Goal: Task Accomplishment & Management: Complete application form

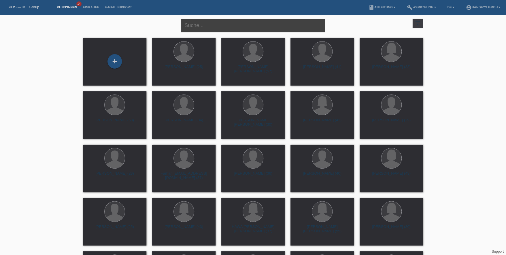
click at [234, 28] on input "text" at bounding box center [253, 26] width 144 height 14
type input "theresa"
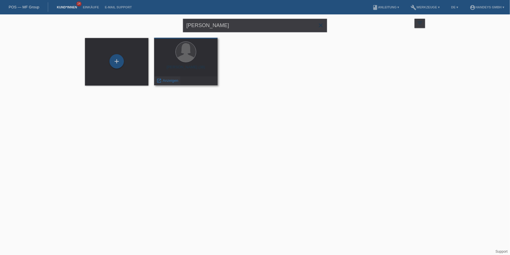
click at [167, 81] on span "Anzeigen" at bounding box center [171, 80] width 16 height 4
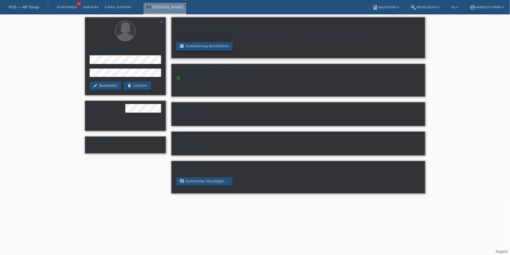
click at [198, 47] on link "assignment_turned_in Autorisierung durchführen" at bounding box center [204, 46] width 57 height 9
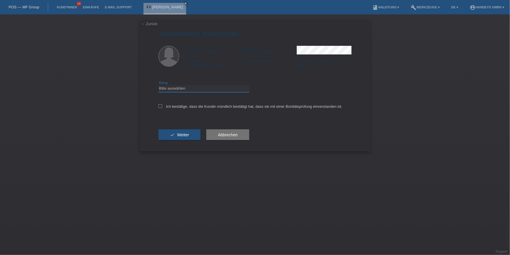
click at [178, 90] on select "Bitte auswählen CHF 1.00 - CHF 499.00 CHF 500.00 - CHF 1'999.00 CHF 2'000.00 - …" at bounding box center [204, 88] width 91 height 7
select select "3"
click at [159, 85] on select "Bitte auswählen CHF 1.00 - CHF 499.00 CHF 500.00 - CHF 1'999.00 CHF 2'000.00 - …" at bounding box center [204, 88] width 91 height 7
click at [174, 105] on label "Ich bestätige, dass die Kundin mündlich bestätigt hat, dass sie mit einer Bonit…" at bounding box center [251, 106] width 184 height 4
click at [162, 105] on input "Ich bestätige, dass die Kundin mündlich bestätigt hat, dass sie mit einer Bonit…" at bounding box center [161, 106] width 4 height 4
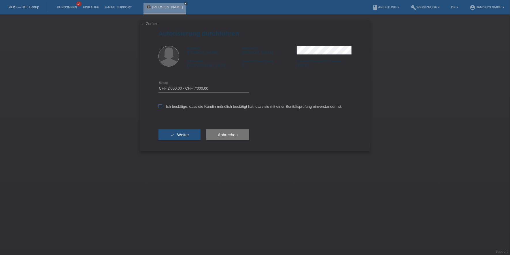
checkbox input "true"
click at [183, 135] on span "Weiter" at bounding box center [183, 135] width 12 height 5
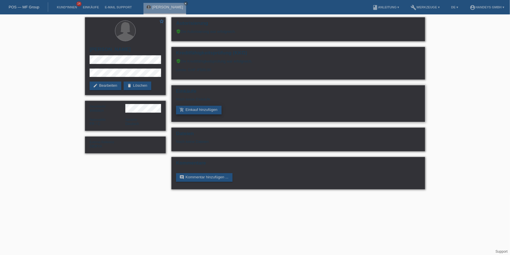
click at [197, 109] on link "add_shopping_cart Einkauf hinzufügen" at bounding box center [199, 110] width 46 height 9
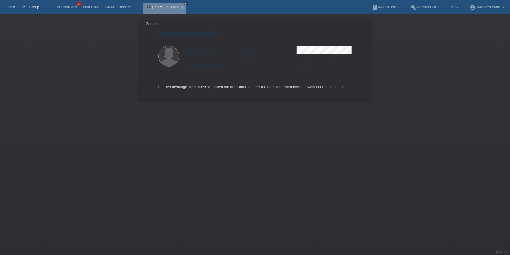
click at [168, 85] on label "Ich bestätige, dass diese Angaben mit den Daten auf der ID, Pass oder Ausländer…" at bounding box center [251, 87] width 185 height 4
click at [162, 85] on input "Ich bestätige, dass diese Angaben mit den Daten auf der ID, Pass oder Ausländer…" at bounding box center [161, 87] width 4 height 4
checkbox input "true"
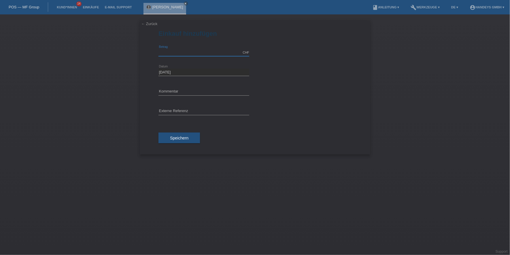
click at [184, 54] on input "text" at bounding box center [204, 52] width 91 height 7
type input "3344.00"
click at [186, 94] on input "text" at bounding box center [204, 91] width 91 height 7
type input "FLUG"
click at [162, 112] on input "text" at bounding box center [204, 111] width 91 height 7
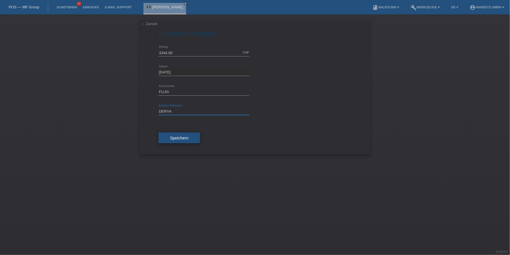
type input "DERYA"
click at [164, 135] on button "Speichern" at bounding box center [180, 138] width 42 height 11
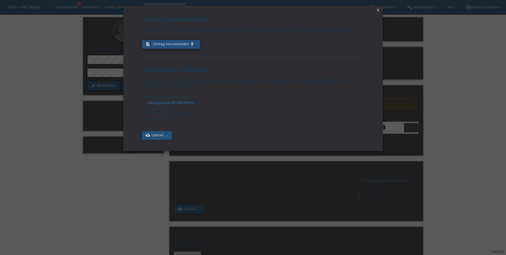
click at [170, 42] on span "Vertrag herunterladen" at bounding box center [171, 44] width 36 height 4
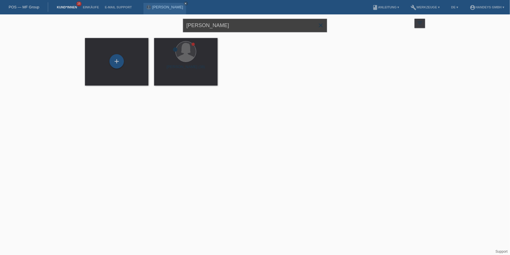
drag, startPoint x: 217, startPoint y: 24, endPoint x: 163, endPoint y: 24, distance: 54.5
click at [163, 24] on div "theresa close filter_list view_module Alle Kund*innen anzeigen star Markierte K…" at bounding box center [255, 24] width 346 height 21
type input "mirac ates"
click at [168, 81] on span "Anzeigen" at bounding box center [171, 80] width 16 height 4
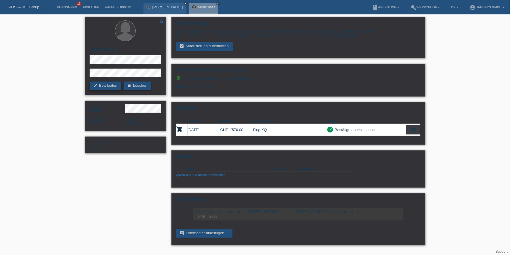
click at [97, 86] on icon "edit" at bounding box center [95, 85] width 5 height 5
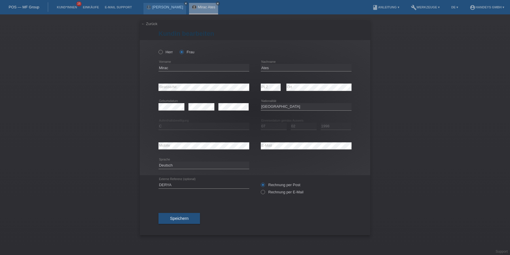
select select "TR"
select select "C"
select select "07"
select select "02"
select select "1998"
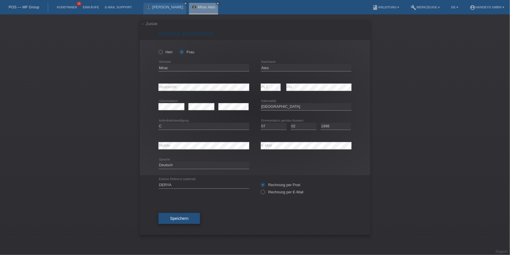
click at [180, 217] on span "Speichern" at bounding box center [179, 218] width 18 height 5
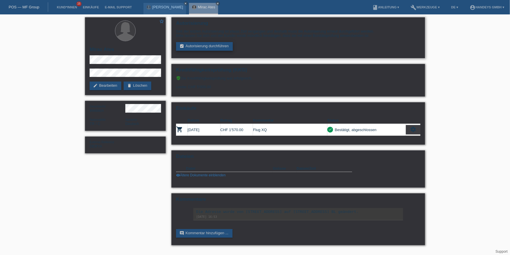
click at [211, 44] on link "assignment_turned_in Autorisierung durchführen" at bounding box center [204, 46] width 57 height 9
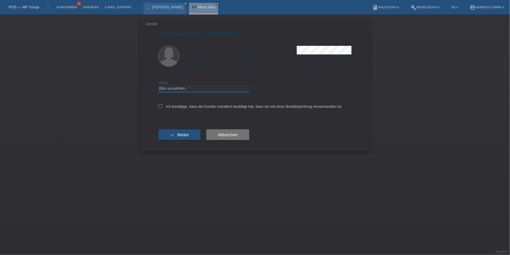
click at [209, 90] on select "Bitte auswählen CHF 1.00 - CHF 499.00 CHF 500.00 - CHF 1'999.00 CHF 2'000.00 - …" at bounding box center [204, 88] width 91 height 7
select select "3"
click at [159, 85] on select "Bitte auswählen CHF 1.00 - CHF 499.00 CHF 500.00 - CHF 1'999.00 CHF 2'000.00 - …" at bounding box center [204, 88] width 91 height 7
click at [201, 102] on div "Ich bestätige, dass die Kundin mündlich bestätigt hat, dass sie mit einer Bonit…" at bounding box center [255, 109] width 193 height 20
click at [201, 106] on label "Ich bestätige, dass die Kundin mündlich bestätigt hat, dass sie mit einer Bonit…" at bounding box center [251, 106] width 184 height 4
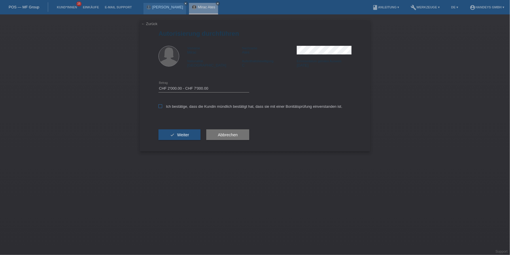
click at [162, 106] on input "Ich bestätige, dass die Kundin mündlich bestätigt hat, dass sie mit einer Bonit…" at bounding box center [161, 106] width 4 height 4
checkbox input "true"
click at [189, 133] on span "Weiter" at bounding box center [183, 135] width 12 height 5
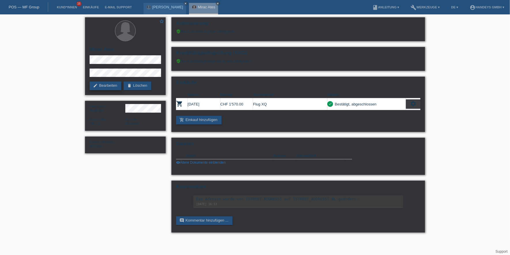
click at [98, 87] on link "edit Bearbeiten" at bounding box center [106, 86] width 32 height 9
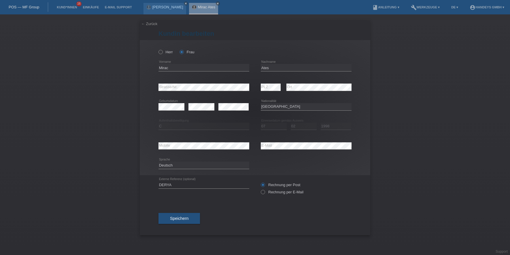
select select "TR"
select select "C"
select select "07"
select select "02"
select select "1998"
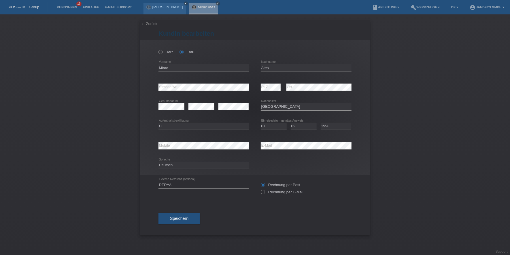
click at [166, 91] on icon at bounding box center [204, 91] width 91 height 0
click at [277, 88] on div "error PLZ error Ort" at bounding box center [306, 88] width 91 height 20
click at [257, 143] on div "error Mobile error E-Mail" at bounding box center [255, 146] width 193 height 20
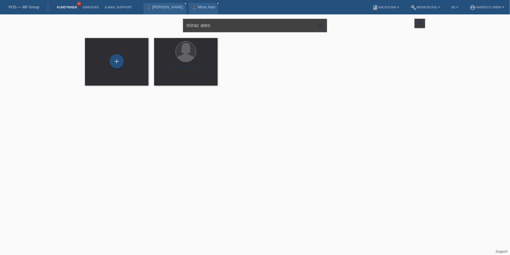
drag, startPoint x: 225, startPoint y: 24, endPoint x: 176, endPoint y: 24, distance: 49.6
click at [176, 24] on div "mirac ates close filter_list view_module Alle Kund*innen anzeigen star Markiert…" at bounding box center [255, 24] width 346 height 21
type input "theresa"
click at [165, 79] on span "Anzeigen" at bounding box center [171, 80] width 16 height 4
click at [170, 80] on span "Anzeigen" at bounding box center [171, 80] width 16 height 4
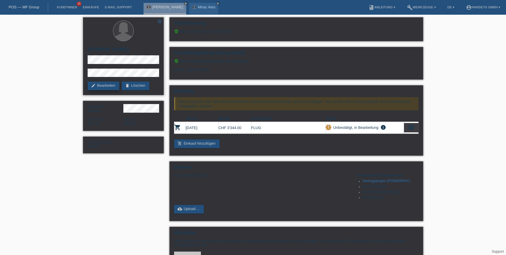
click at [118, 84] on link "edit Bearbeiten" at bounding box center [104, 86] width 32 height 9
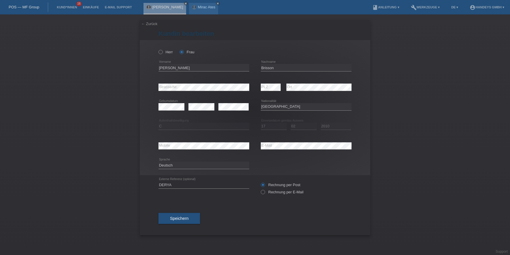
select select "FR"
select select "C"
select select "17"
select select "02"
select select "2010"
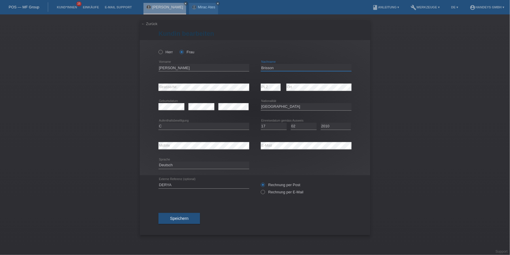
click at [269, 67] on input "Brisson" at bounding box center [306, 67] width 91 height 7
click at [151, 85] on div "Herr Frau Theresa Murielle error Vorname Brisson error Nachname" at bounding box center [255, 107] width 231 height 135
click at [193, 147] on div "error Mobile error E-Mail" at bounding box center [255, 146] width 193 height 20
select select "FR"
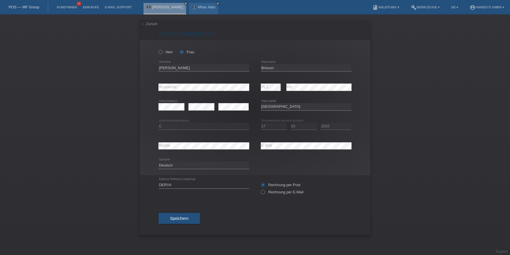
select select "C"
select select "17"
select select "02"
select select "2010"
